Goal: Transaction & Acquisition: Purchase product/service

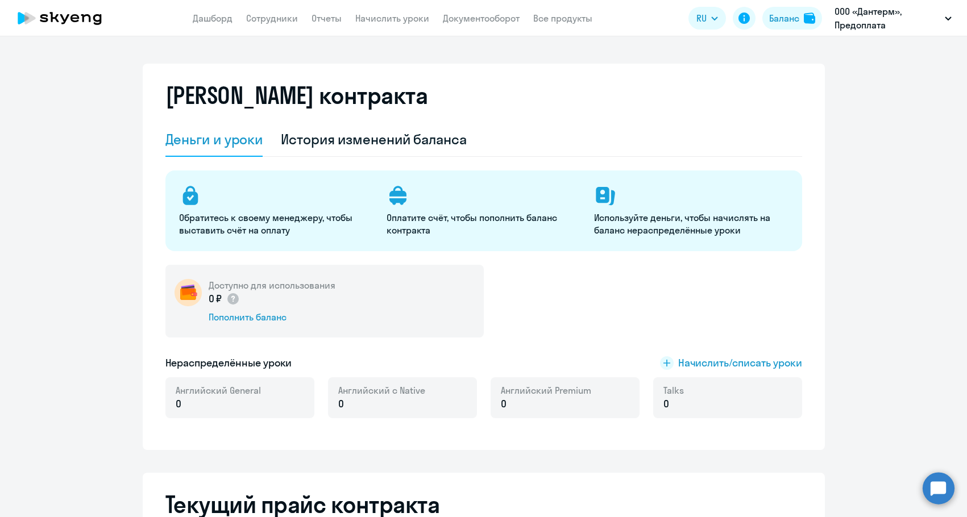
select select "english_adult_not_native_speaker"
click at [242, 326] on div "Доступно для использования 0 ₽ Пополнить баланс" at bounding box center [324, 301] width 318 height 73
click at [245, 314] on div "Пополнить баланс" at bounding box center [272, 317] width 127 height 13
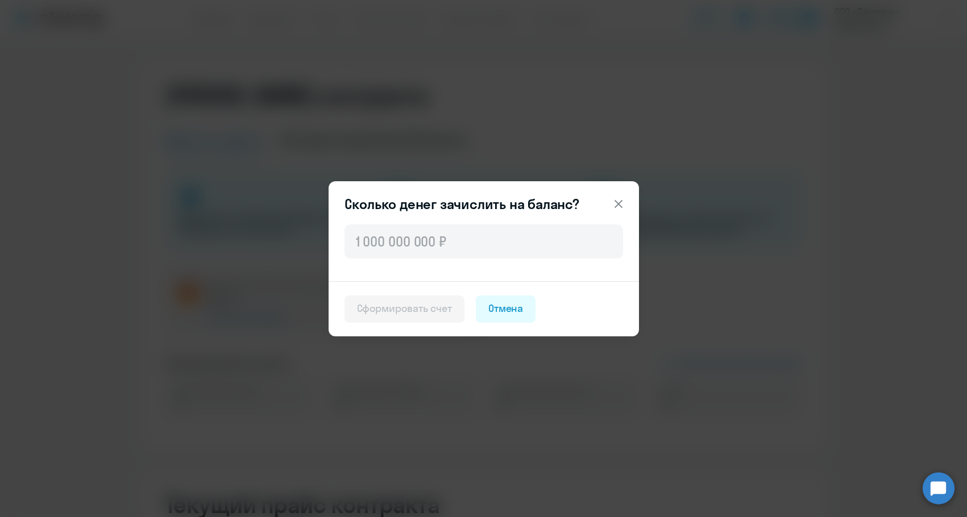
click at [431, 259] on div at bounding box center [484, 251] width 310 height 59
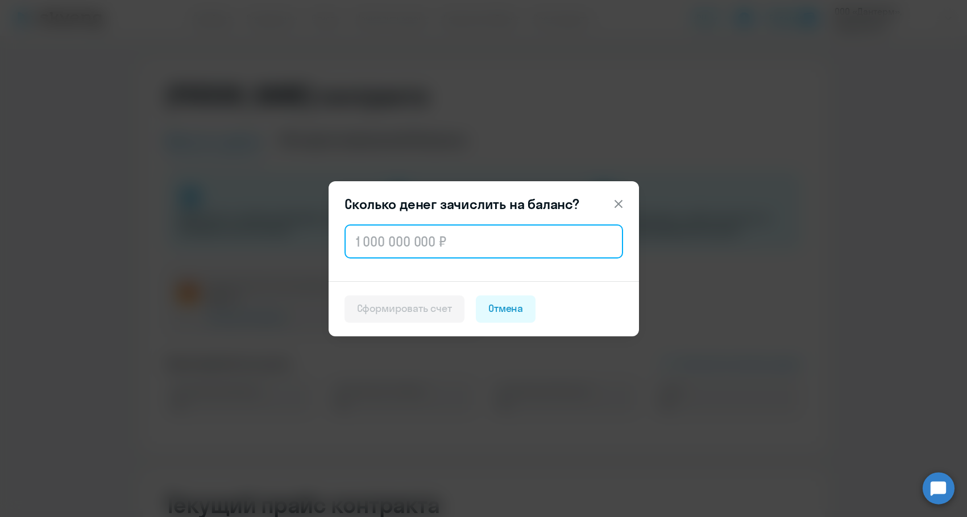
click at [434, 244] on input "text" at bounding box center [484, 242] width 279 height 34
paste input "192 000"
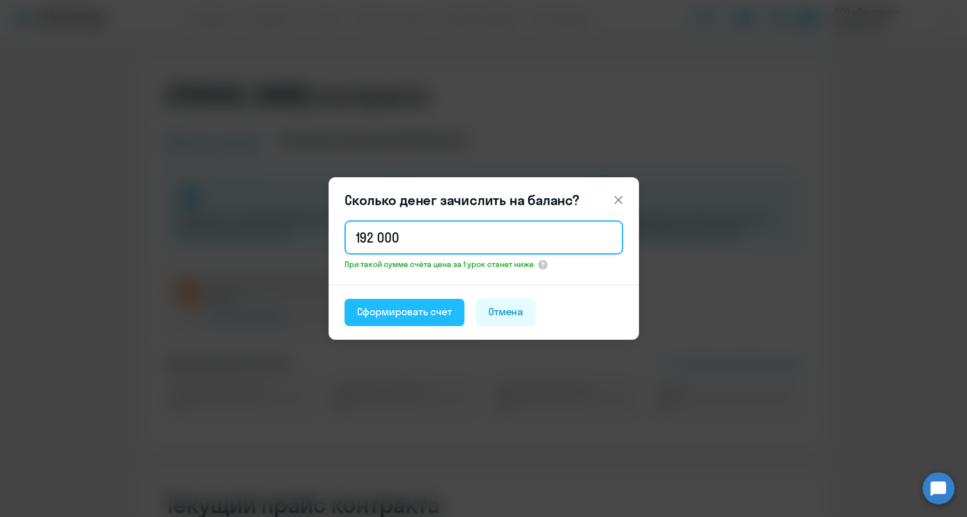
type input "192 000"
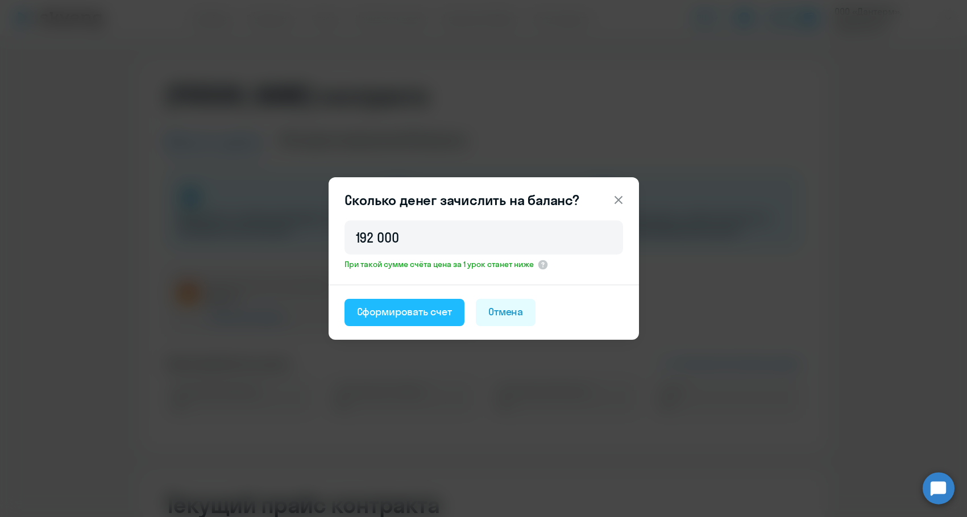
click at [409, 300] on button "Сформировать счет" at bounding box center [405, 312] width 120 height 27
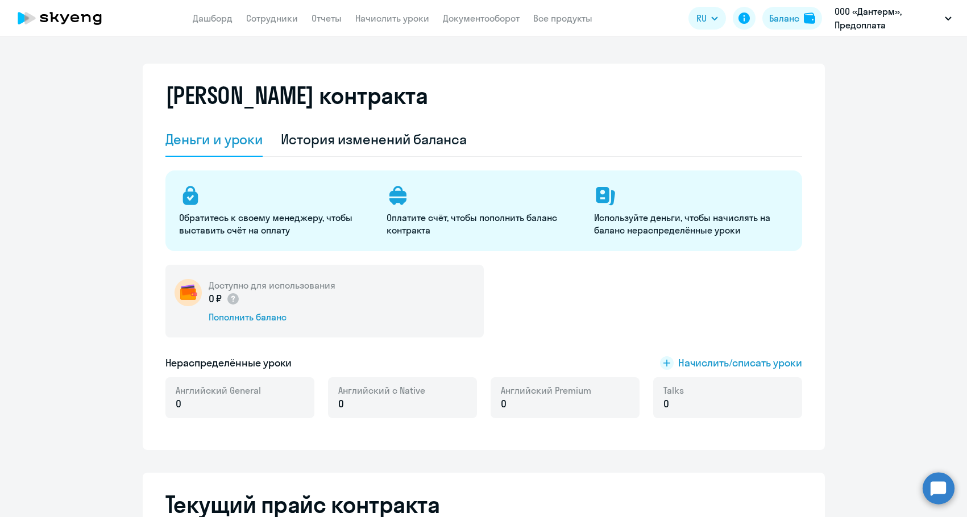
click at [248, 326] on div "Доступно для использования 0 ₽ Пополнить баланс" at bounding box center [324, 301] width 318 height 73
click at [246, 323] on div "Доступно для использования 0 ₽ Пополнить баланс" at bounding box center [324, 301] width 318 height 73
click at [251, 317] on div "Пополнить баланс" at bounding box center [272, 317] width 127 height 13
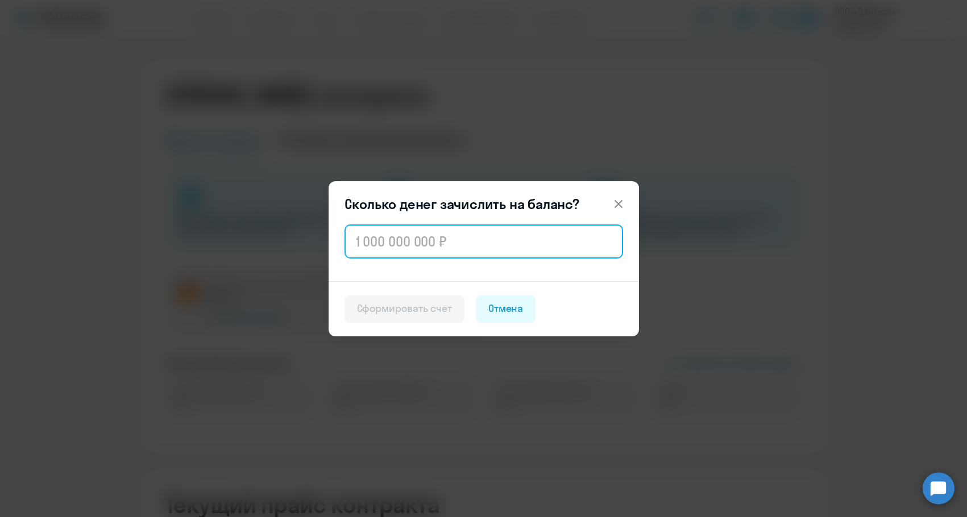
click at [423, 238] on input "text" at bounding box center [484, 242] width 279 height 34
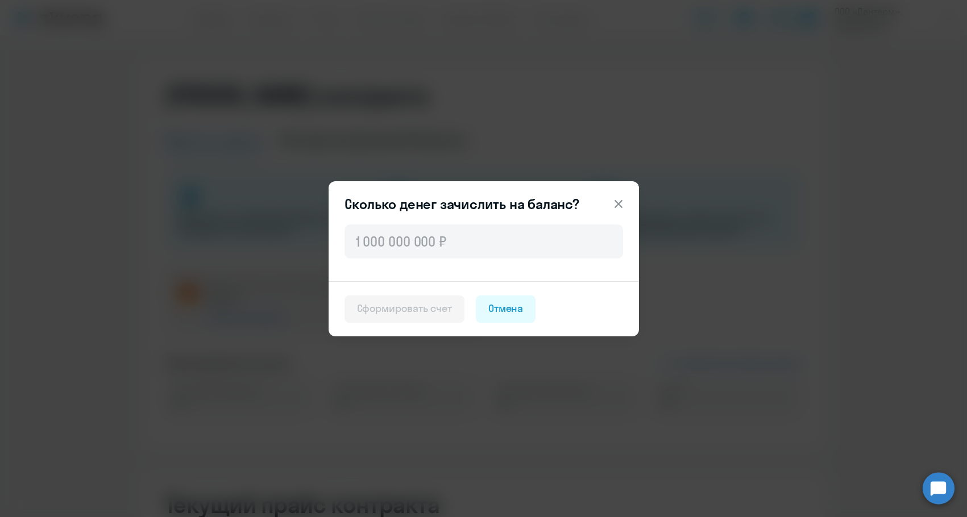
click at [618, 205] on icon at bounding box center [618, 204] width 8 height 8
